Goal: Task Accomplishment & Management: Complete application form

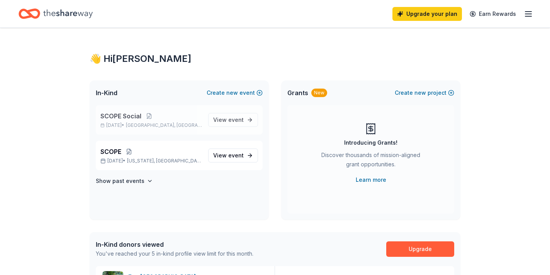
click at [205, 125] on div "SCOPE Social [DATE] • [GEOGRAPHIC_DATA], [GEOGRAPHIC_DATA] View event" at bounding box center [179, 119] width 167 height 29
click at [236, 117] on span "event" at bounding box center [235, 119] width 15 height 7
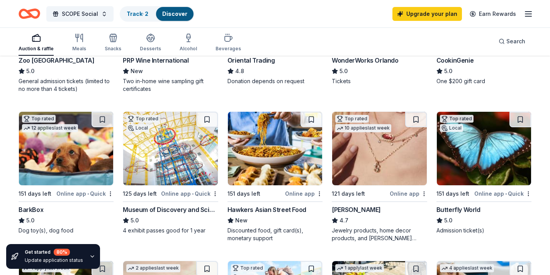
scroll to position [181, 0]
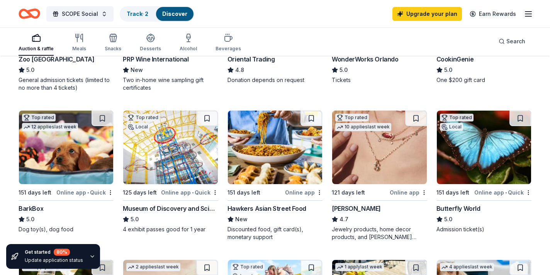
click at [264, 150] on img at bounding box center [275, 147] width 94 height 73
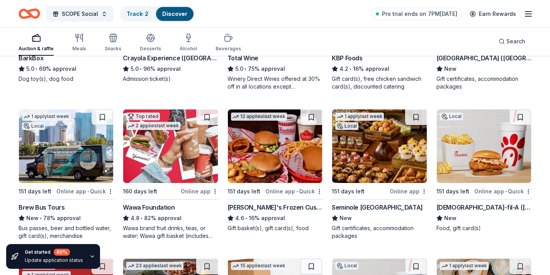
scroll to position [635, 0]
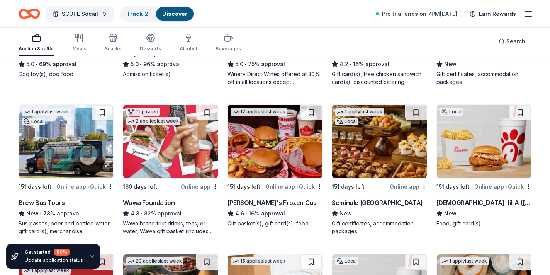
click at [378, 201] on div "Seminole Hard Rock Hotel & Casino Hollywood" at bounding box center [377, 202] width 91 height 9
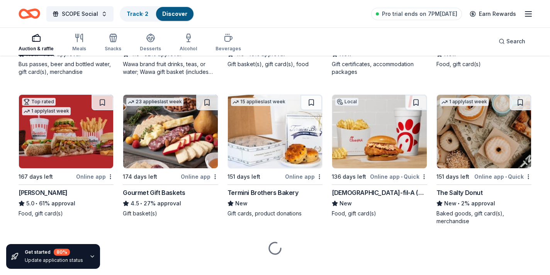
scroll to position [802, 0]
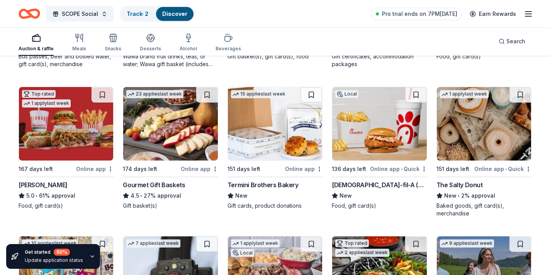
click at [476, 138] on img at bounding box center [484, 123] width 94 height 73
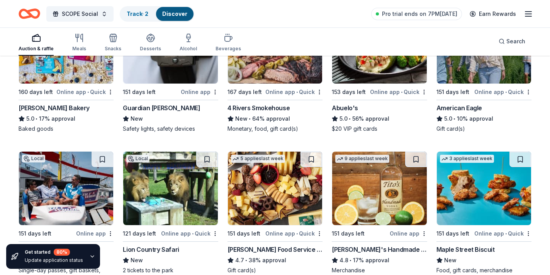
scroll to position [1096, 0]
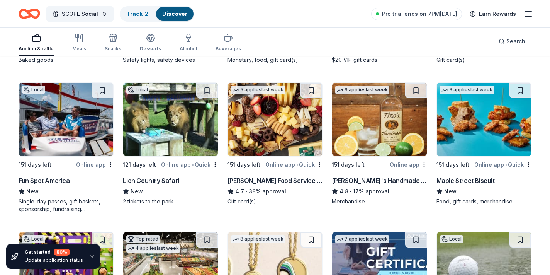
click at [175, 137] on img at bounding box center [170, 119] width 94 height 73
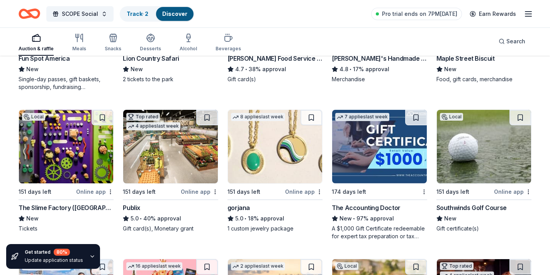
scroll to position [1221, 0]
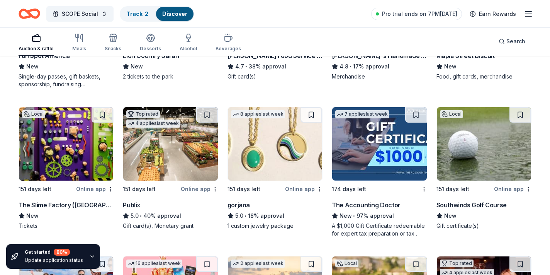
click at [499, 166] on img at bounding box center [484, 143] width 94 height 73
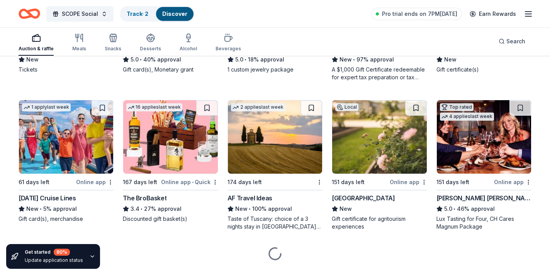
scroll to position [1378, 0]
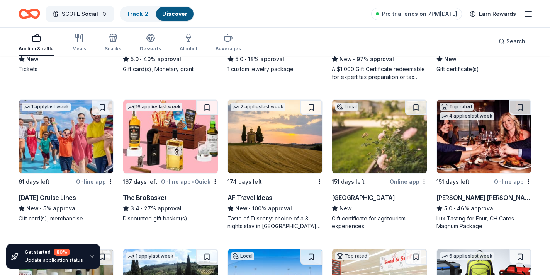
click at [73, 150] on img at bounding box center [66, 136] width 94 height 73
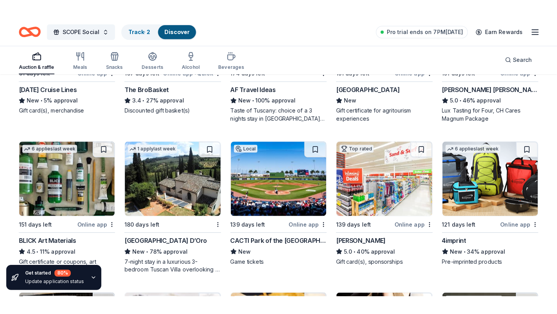
scroll to position [1507, 0]
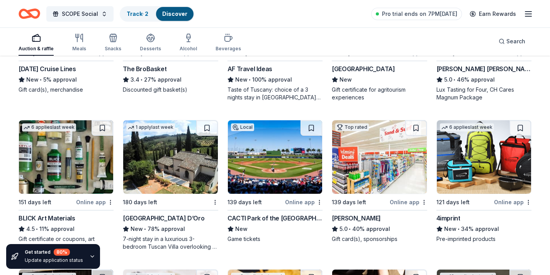
click at [284, 218] on div "CACTI Park of the Palm Beaches" at bounding box center [275, 217] width 95 height 9
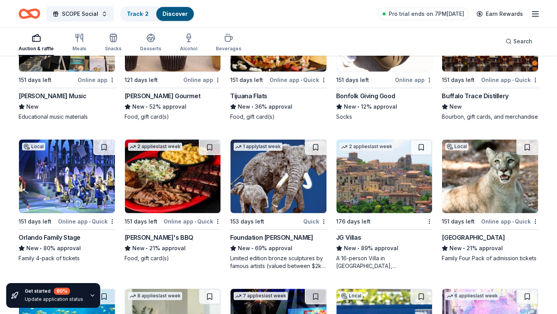
scroll to position [1778, 0]
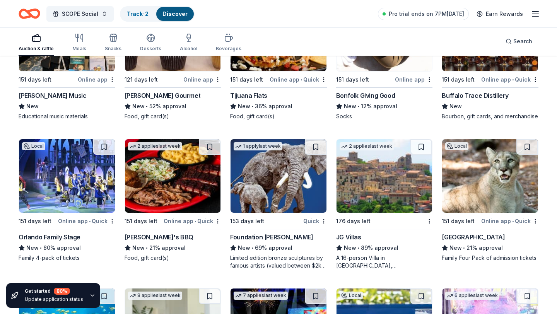
click at [379, 171] on img at bounding box center [384, 175] width 96 height 73
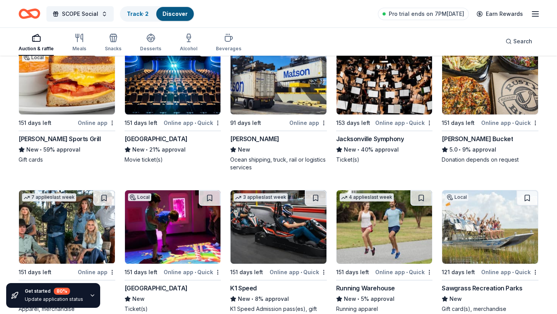
scroll to position [2627, 0]
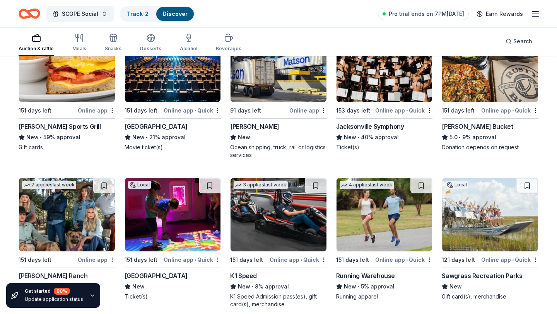
click at [293, 221] on img at bounding box center [278, 214] width 96 height 73
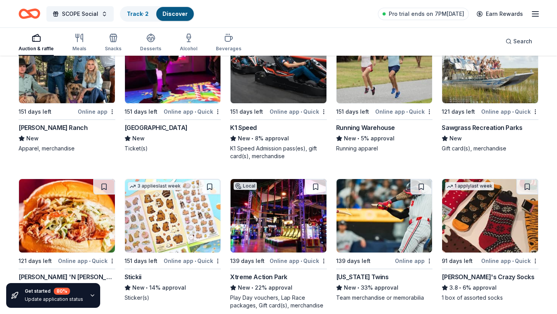
scroll to position [2776, 0]
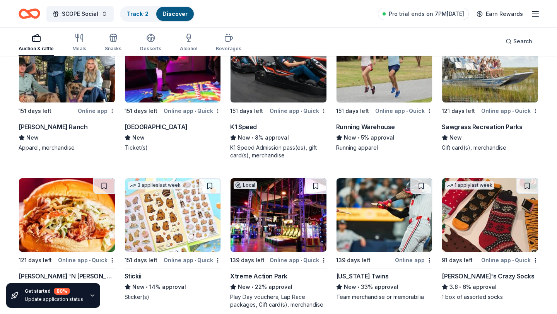
click at [158, 213] on img at bounding box center [173, 214] width 96 height 73
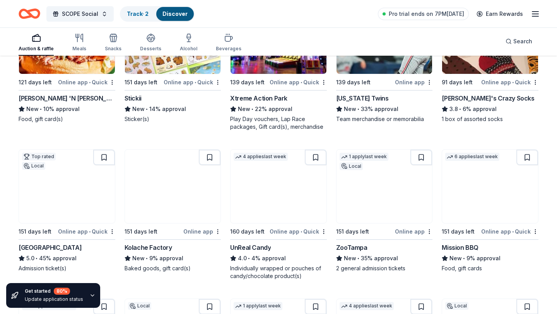
scroll to position [2955, 0]
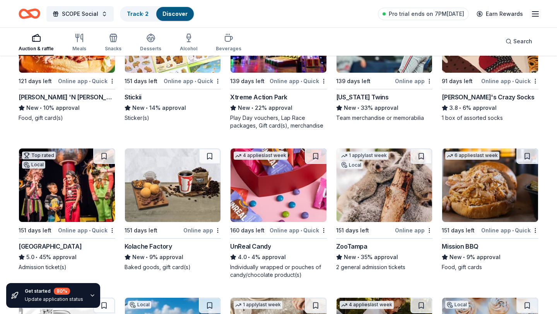
click at [265, 180] on img at bounding box center [278, 184] width 96 height 73
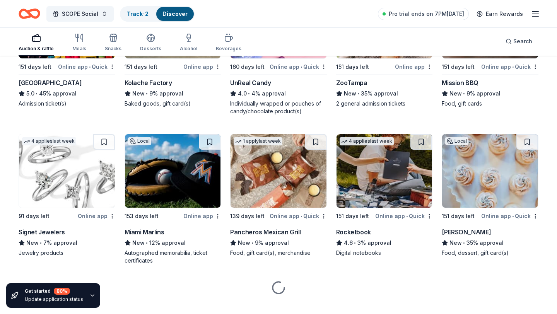
scroll to position [3119, 0]
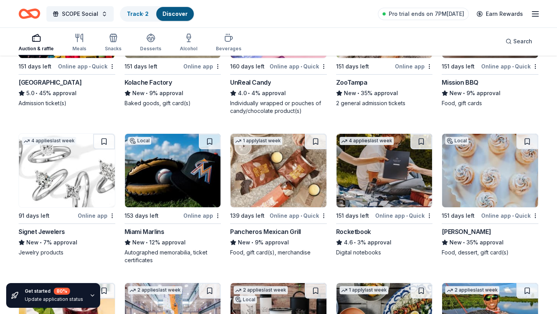
click at [190, 198] on img at bounding box center [173, 170] width 96 height 73
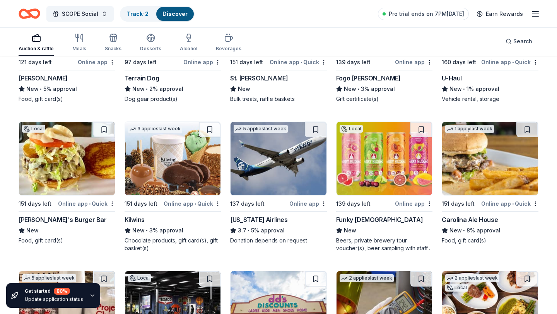
scroll to position [3870, 0]
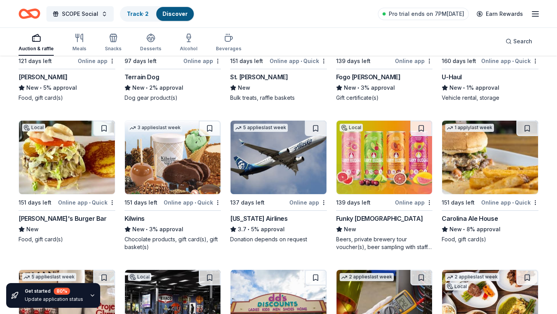
click at [201, 169] on img at bounding box center [173, 157] width 96 height 73
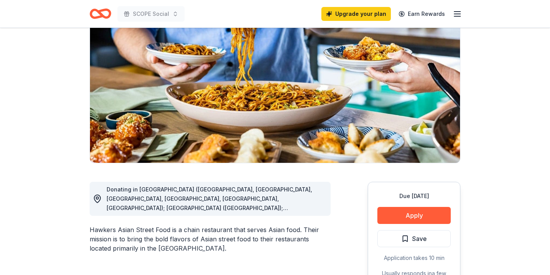
scroll to position [73, 0]
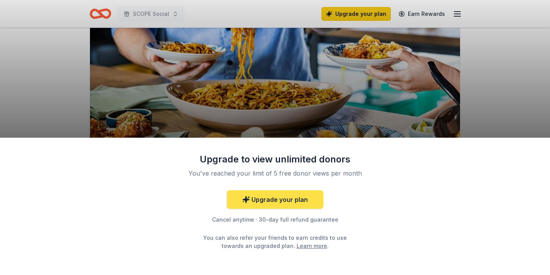
click at [293, 201] on link "Upgrade your plan" at bounding box center [275, 199] width 97 height 19
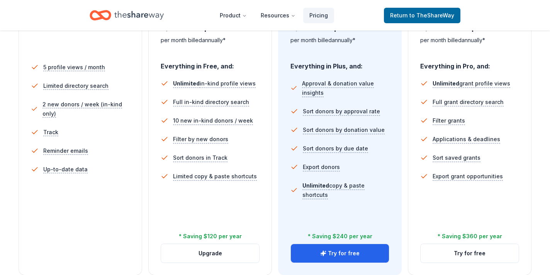
scroll to position [213, 0]
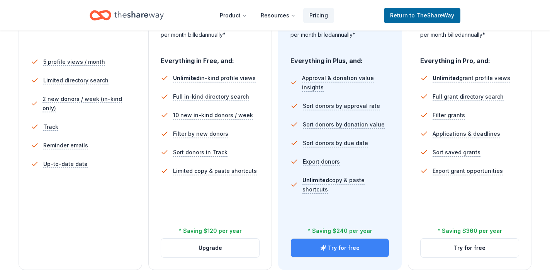
click at [351, 247] on button "Try for free" at bounding box center [340, 247] width 98 height 19
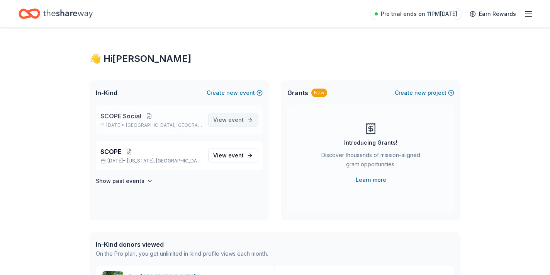
click at [224, 126] on link "View event" at bounding box center [233, 120] width 50 height 14
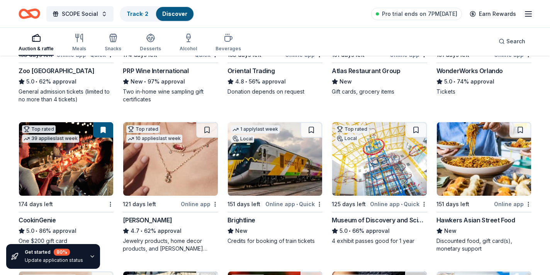
scroll to position [170, 0]
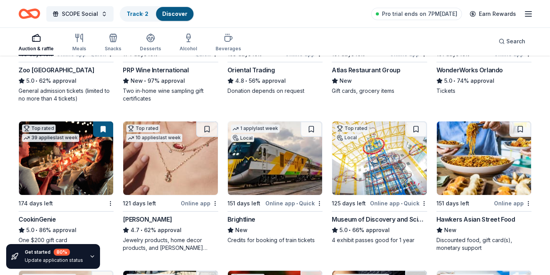
click at [486, 156] on img at bounding box center [484, 157] width 94 height 73
click at [528, 12] on line "button" at bounding box center [529, 12] width 6 height 0
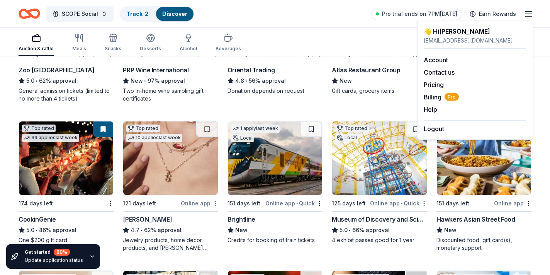
click at [315, 106] on div "Top rated 1 apply last week 153 days left Online app • Quick Zoo Miami 5.0 • 62…" at bounding box center [275, 261] width 513 height 578
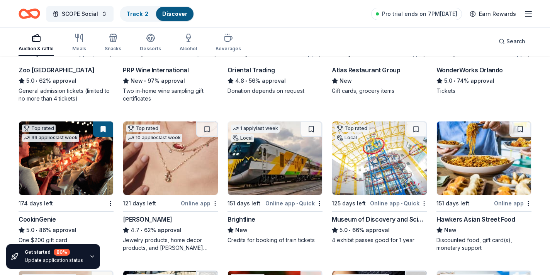
click at [368, 181] on img at bounding box center [379, 157] width 94 height 73
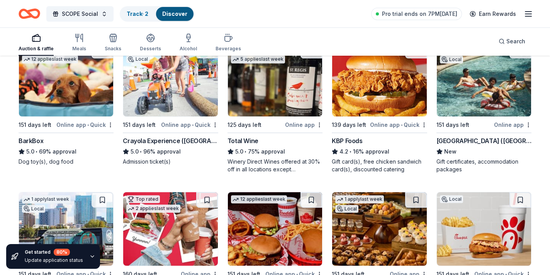
scroll to position [566, 0]
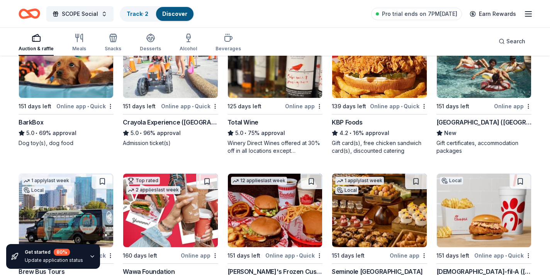
click at [472, 88] on img at bounding box center [484, 60] width 94 height 73
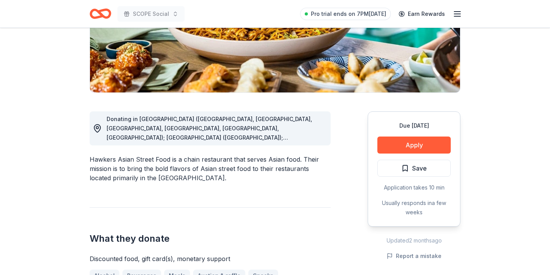
scroll to position [145, 0]
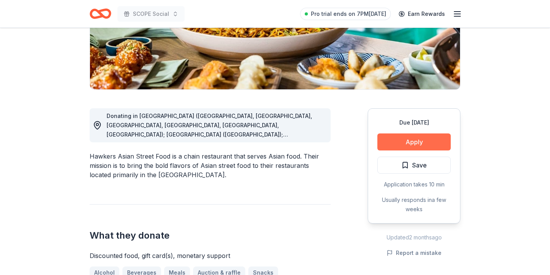
click at [421, 137] on button "Apply" at bounding box center [414, 141] width 73 height 17
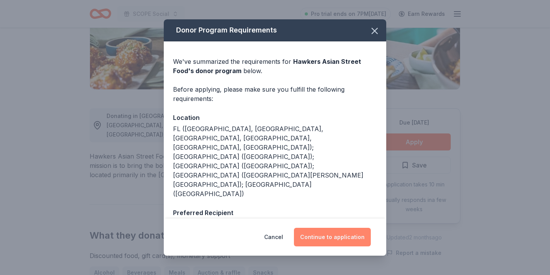
click at [328, 238] on button "Continue to application" at bounding box center [332, 237] width 77 height 19
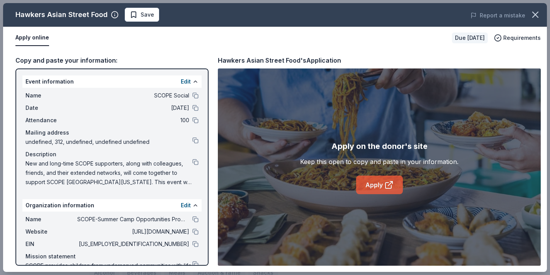
click at [375, 189] on link "Apply" at bounding box center [379, 184] width 47 height 19
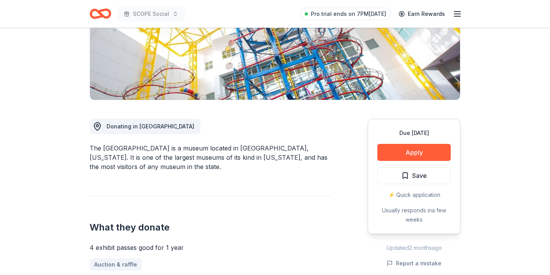
scroll to position [135, 0]
click at [394, 151] on button "Apply" at bounding box center [414, 151] width 73 height 17
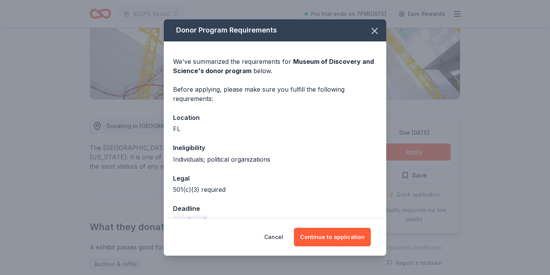
scroll to position [17, 0]
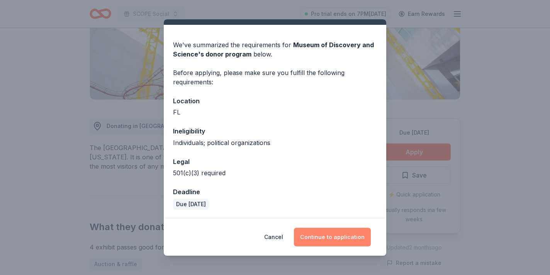
click at [331, 234] on button "Continue to application" at bounding box center [332, 237] width 77 height 19
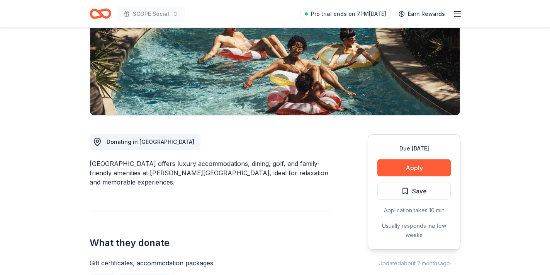
scroll to position [120, 0]
click at [399, 165] on button "Apply" at bounding box center [414, 167] width 73 height 17
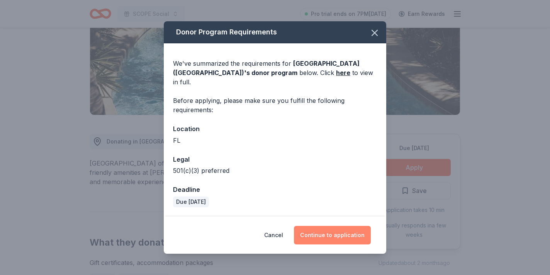
click at [305, 230] on button "Continue to application" at bounding box center [332, 235] width 77 height 19
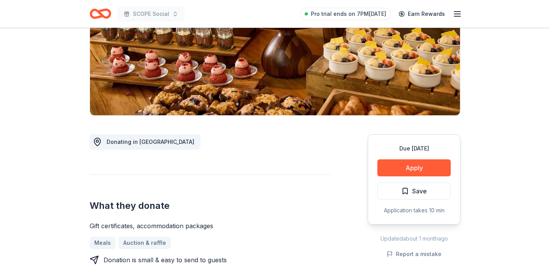
scroll to position [120, 0]
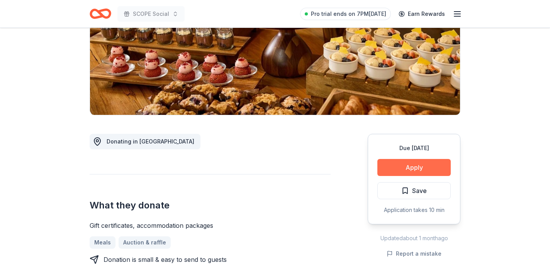
click at [415, 163] on button "Apply" at bounding box center [414, 167] width 73 height 17
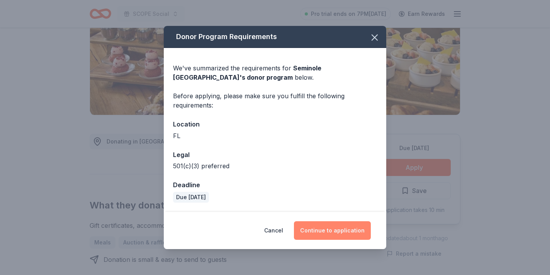
click at [348, 228] on button "Continue to application" at bounding box center [332, 230] width 77 height 19
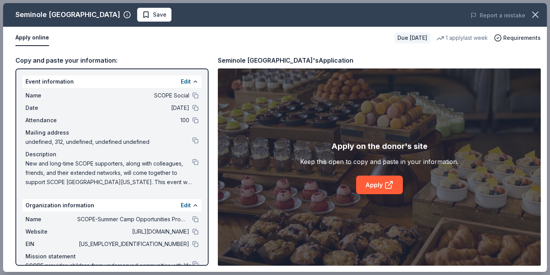
click at [375, 201] on div "Apply on the donor's site Keep this open to copy and paste in your information.…" at bounding box center [379, 166] width 323 height 197
click at [385, 186] on icon at bounding box center [389, 184] width 9 height 9
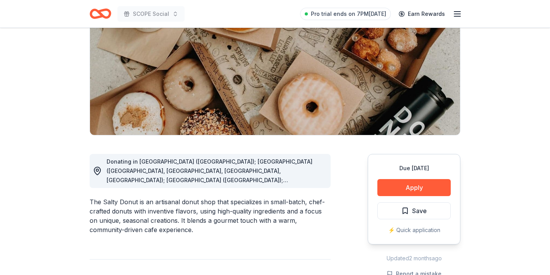
scroll to position [100, 0]
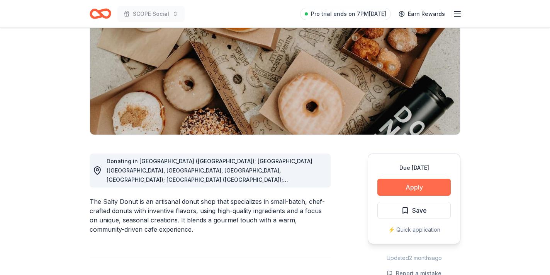
click at [405, 186] on button "Apply" at bounding box center [414, 187] width 73 height 17
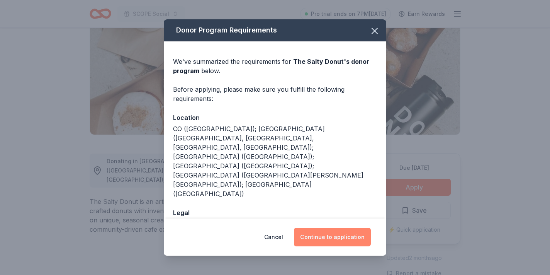
click at [333, 240] on button "Continue to application" at bounding box center [332, 237] width 77 height 19
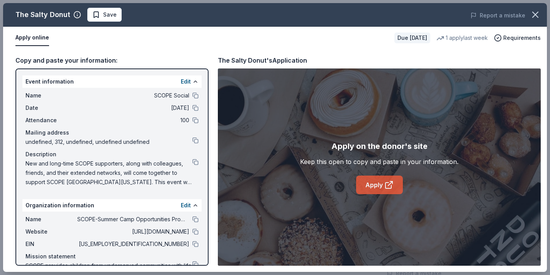
click at [364, 182] on link "Apply" at bounding box center [379, 184] width 47 height 19
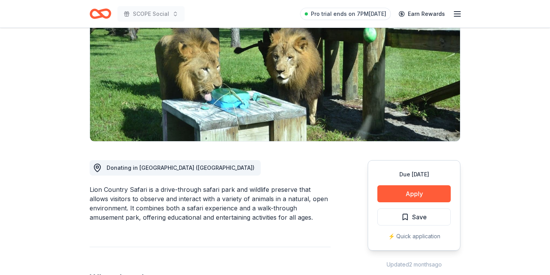
scroll to position [94, 0]
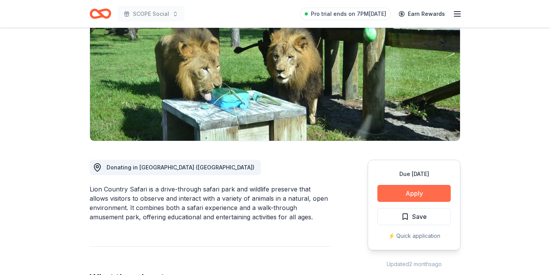
click at [411, 194] on button "Apply" at bounding box center [414, 193] width 73 height 17
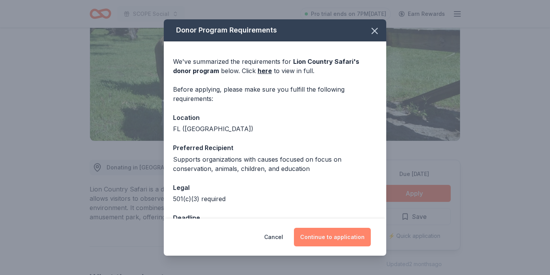
click at [335, 235] on button "Continue to application" at bounding box center [332, 237] width 77 height 19
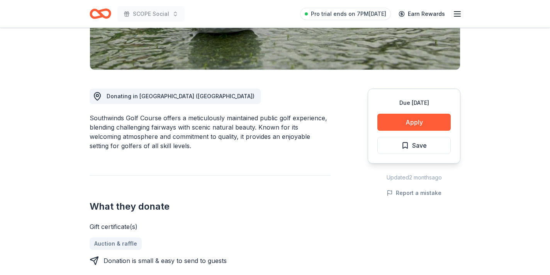
scroll to position [166, 0]
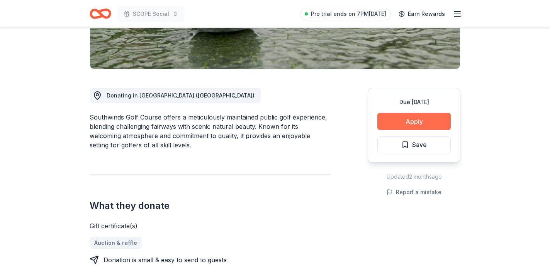
click at [403, 116] on button "Apply" at bounding box center [414, 121] width 73 height 17
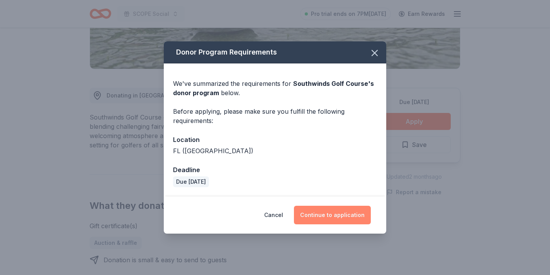
click at [316, 215] on button "Continue to application" at bounding box center [332, 215] width 77 height 19
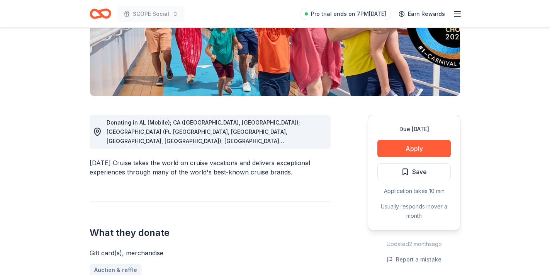
scroll to position [140, 0]
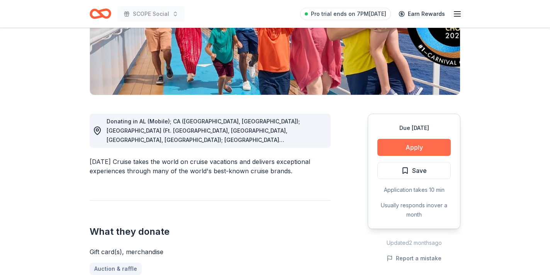
click at [408, 143] on button "Apply" at bounding box center [414, 147] width 73 height 17
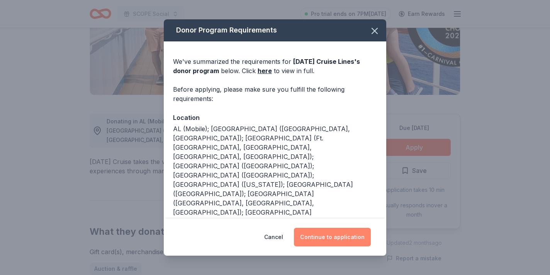
click at [336, 242] on button "Continue to application" at bounding box center [332, 237] width 77 height 19
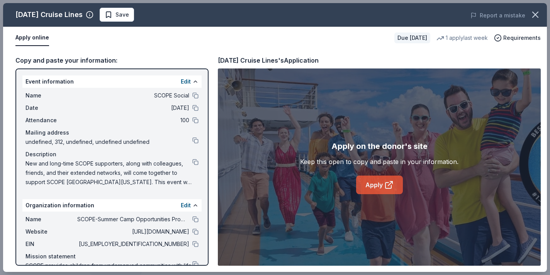
click at [385, 181] on icon at bounding box center [389, 184] width 9 height 9
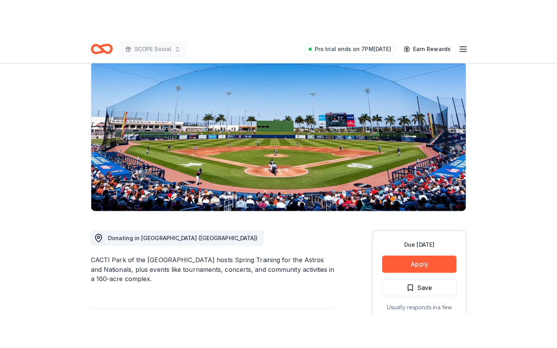
scroll to position [62, 0]
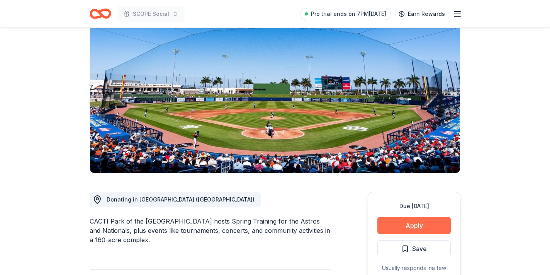
click at [386, 223] on button "Apply" at bounding box center [414, 225] width 73 height 17
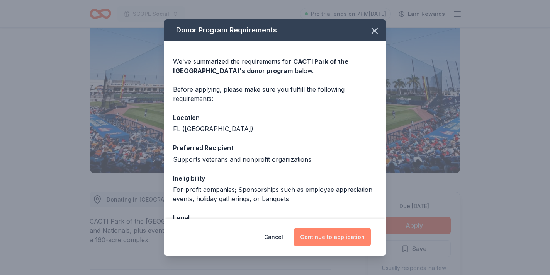
click at [315, 244] on button "Continue to application" at bounding box center [332, 237] width 77 height 19
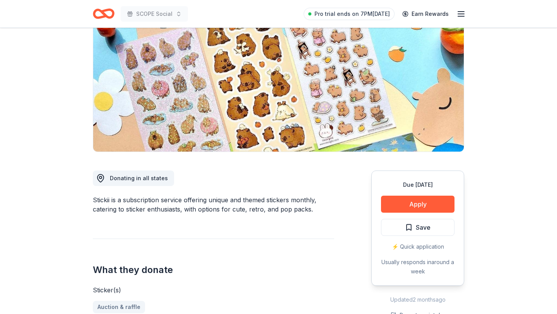
scroll to position [84, 0]
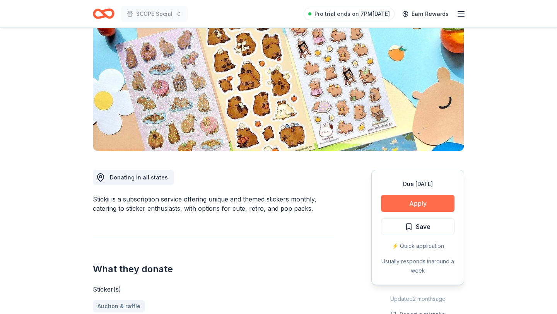
click at [395, 202] on button "Apply" at bounding box center [417, 203] width 73 height 17
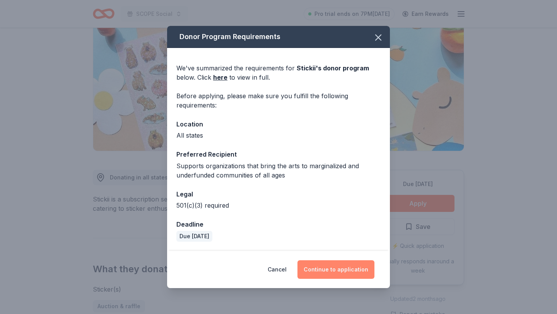
click at [340, 264] on button "Continue to application" at bounding box center [335, 269] width 77 height 19
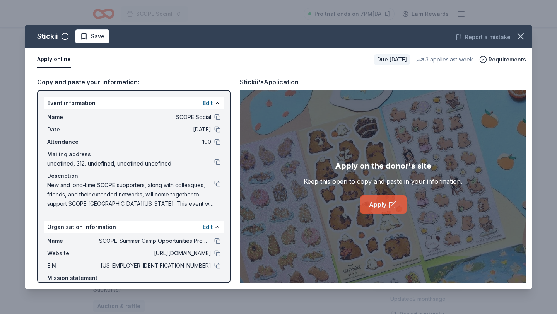
click at [367, 203] on link "Apply" at bounding box center [382, 204] width 47 height 19
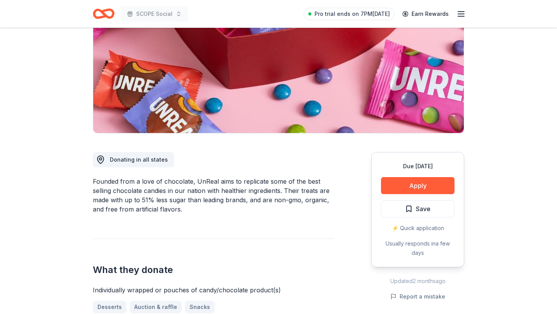
scroll to position [103, 0]
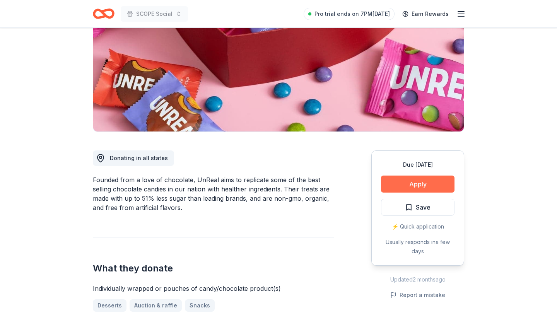
click at [397, 186] on button "Apply" at bounding box center [417, 183] width 73 height 17
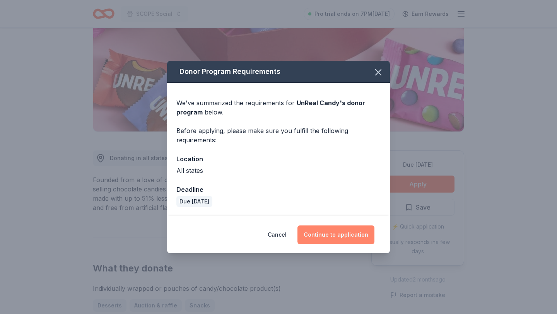
click at [331, 239] on button "Continue to application" at bounding box center [335, 234] width 77 height 19
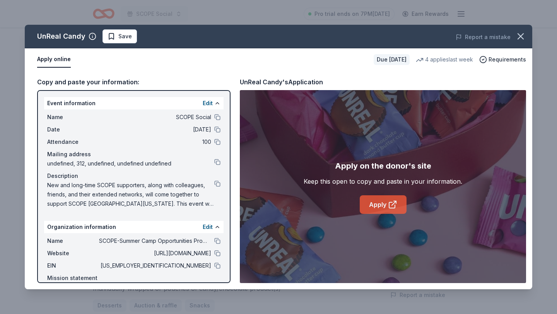
click at [402, 197] on link "Apply" at bounding box center [382, 204] width 47 height 19
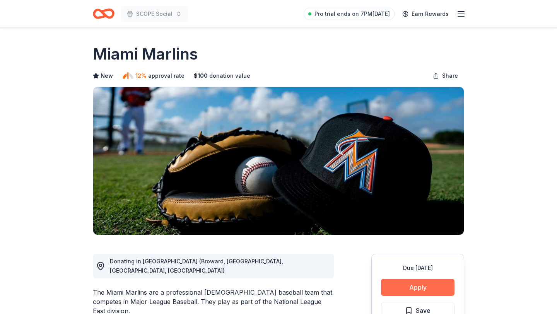
click at [423, 283] on button "Apply" at bounding box center [417, 287] width 73 height 17
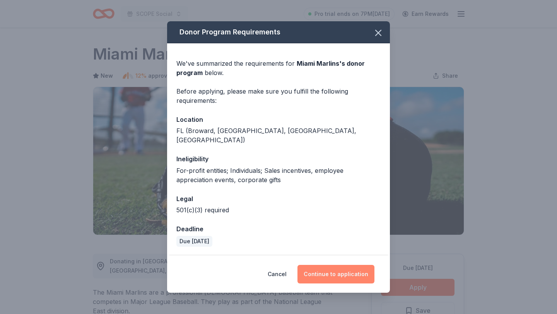
click at [325, 271] on button "Continue to application" at bounding box center [335, 274] width 77 height 19
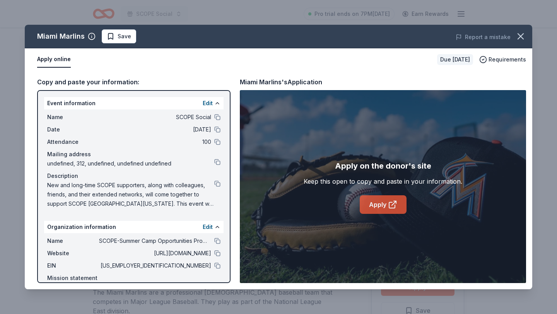
click at [388, 206] on icon at bounding box center [392, 204] width 9 height 9
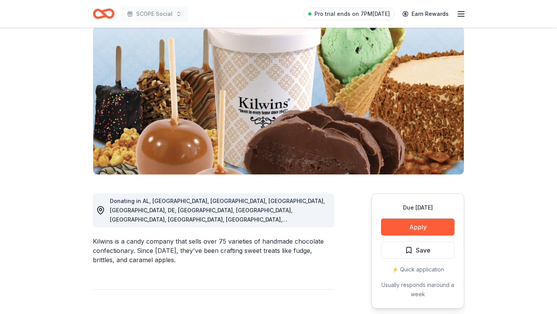
scroll to position [69, 0]
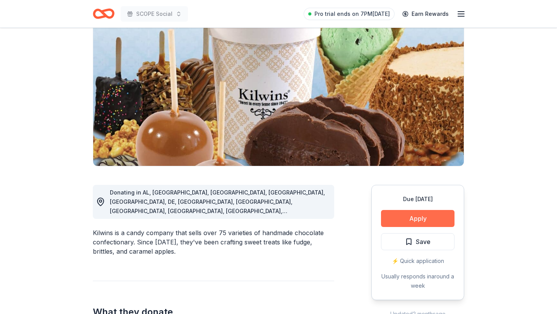
click at [419, 222] on button "Apply" at bounding box center [417, 218] width 73 height 17
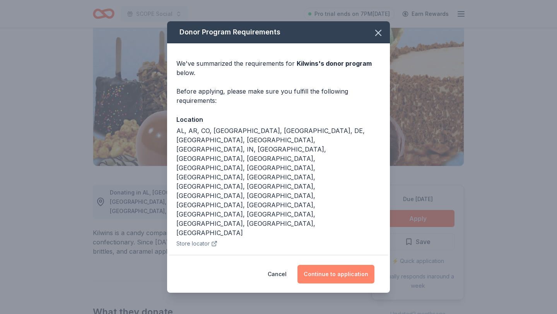
click at [343, 265] on button "Continue to application" at bounding box center [335, 274] width 77 height 19
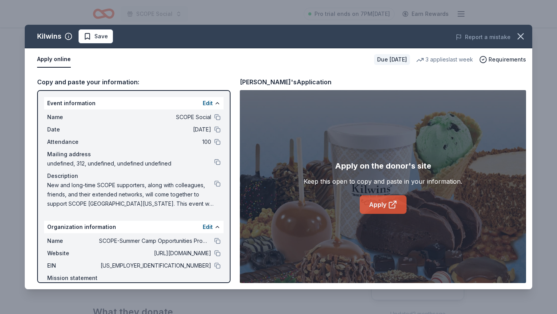
click at [381, 198] on link "Apply" at bounding box center [382, 204] width 47 height 19
